Goal: Task Accomplishment & Management: Manage account settings

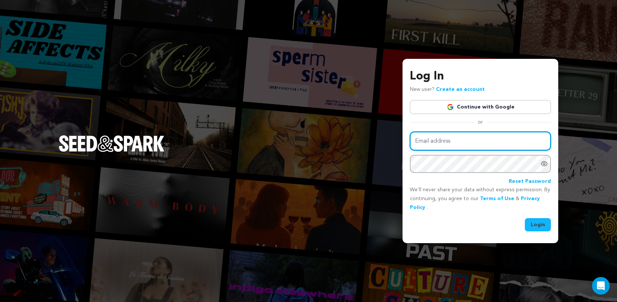
type input "[EMAIL_ADDRESS][DOMAIN_NAME]"
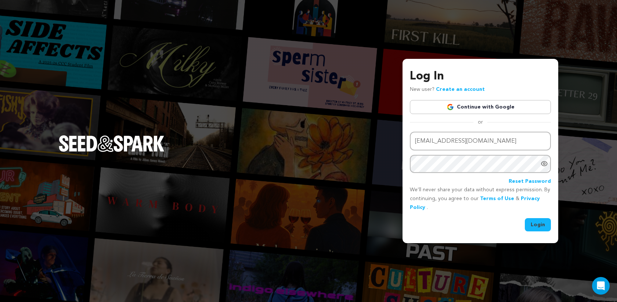
click at [467, 230] on div "Login" at bounding box center [480, 224] width 141 height 13
click at [543, 221] on button "Login" at bounding box center [538, 224] width 26 height 13
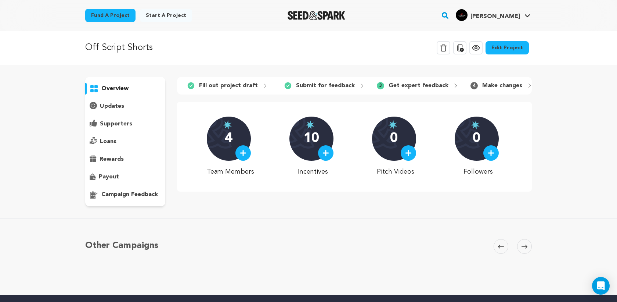
click at [487, 88] on p "Make changes" at bounding box center [502, 85] width 40 height 9
click at [126, 195] on p "campaign feedback" at bounding box center [129, 194] width 57 height 9
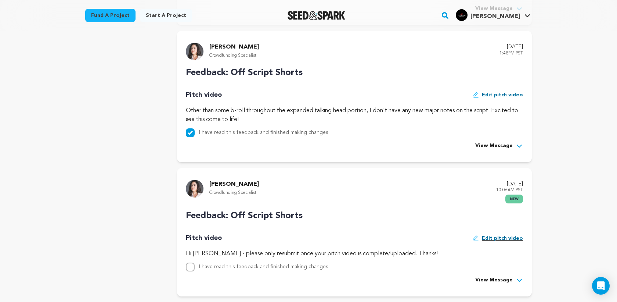
scroll to position [431, 0]
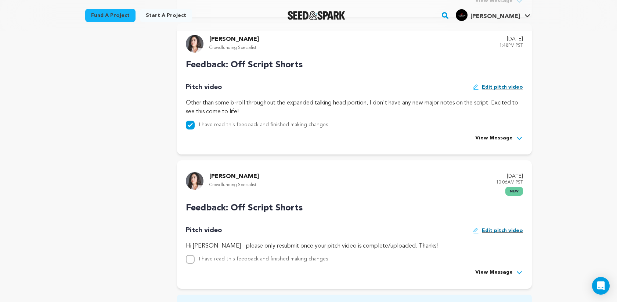
click at [504, 138] on span "View Message" at bounding box center [493, 138] width 37 height 9
click at [504, 138] on span "Hide Message" at bounding box center [494, 138] width 37 height 9
click at [518, 135] on icon at bounding box center [519, 137] width 7 height 7
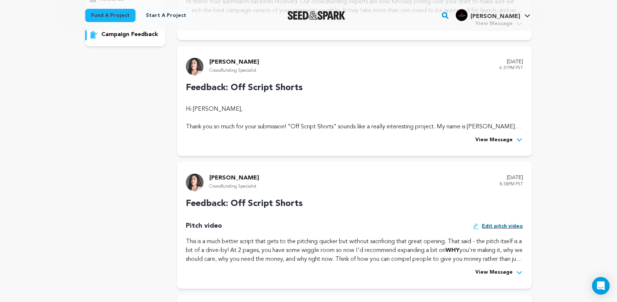
scroll to position [0, 0]
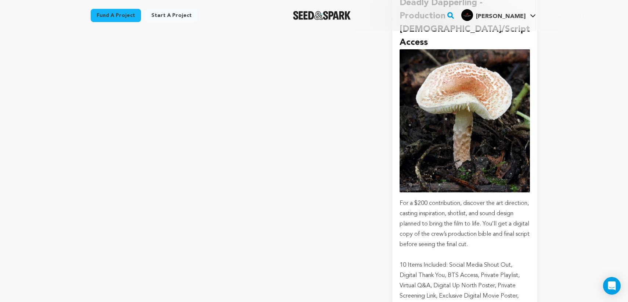
scroll to position [2629, 0]
